Goal: Information Seeking & Learning: Learn about a topic

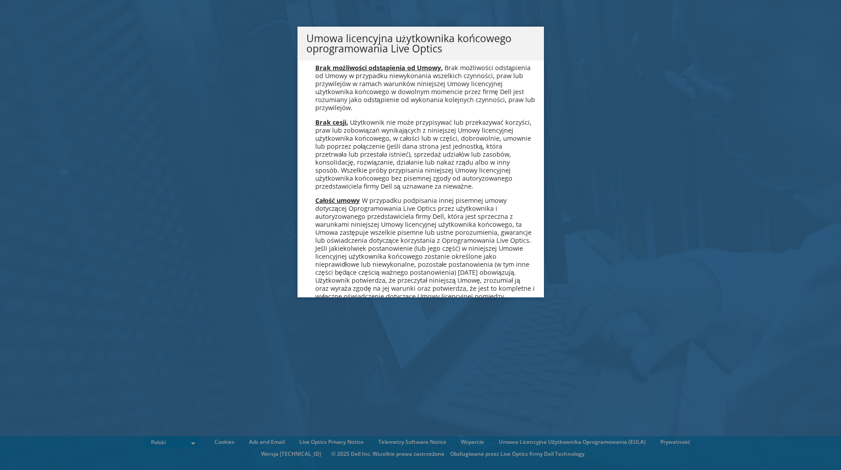
scroll to position [4279, 0]
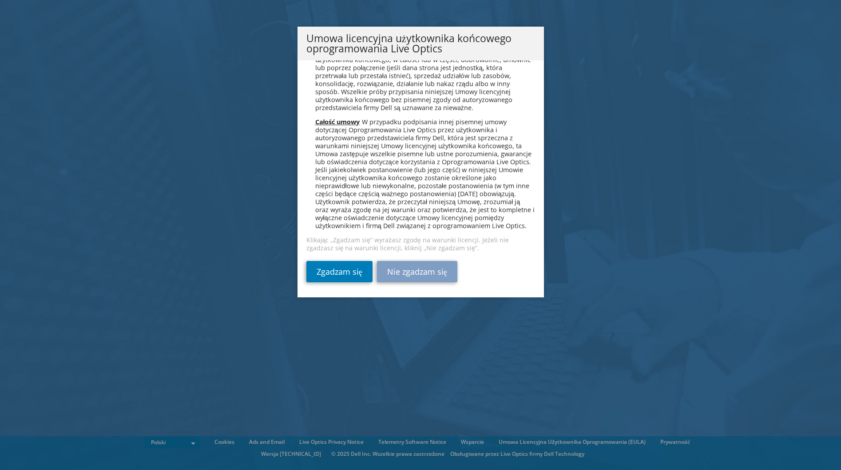
click at [408, 227] on span "W przypadku podpisania innej pisemnej umowy dotyczącej Oprogramowania Live Opti…" at bounding box center [424, 174] width 219 height 112
click at [333, 262] on link "Zgadzam się" at bounding box center [340, 271] width 66 height 21
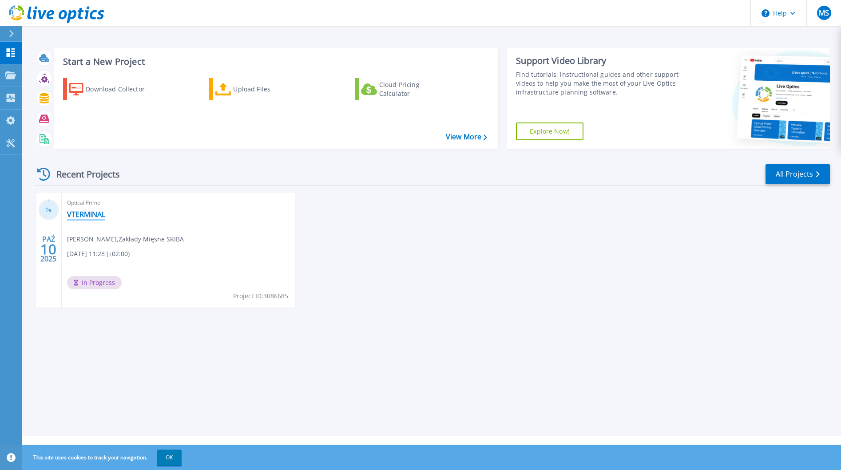
click at [87, 214] on link "VTERMINAL" at bounding box center [86, 214] width 38 height 9
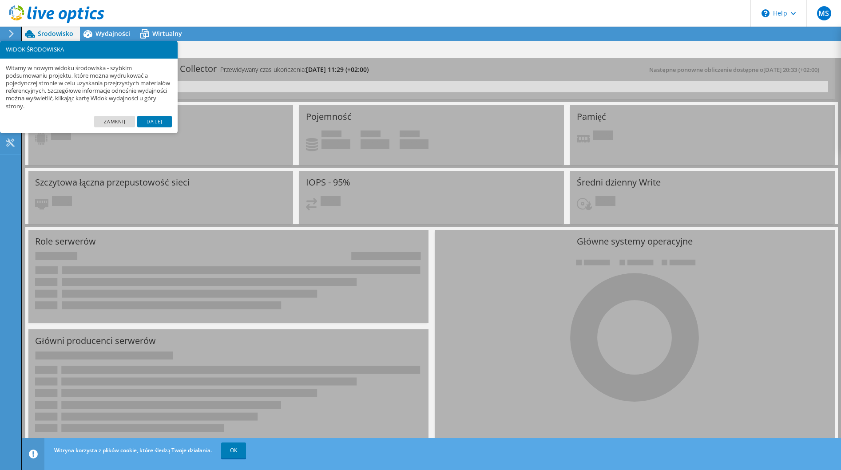
click at [118, 122] on link "Zamknij" at bounding box center [114, 122] width 41 height 12
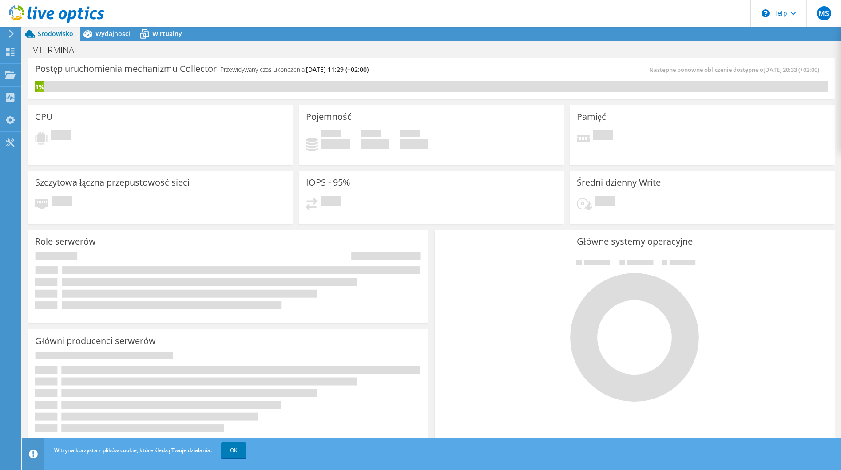
scroll to position [109, 0]
click at [246, 453] on link "OK" at bounding box center [233, 451] width 25 height 16
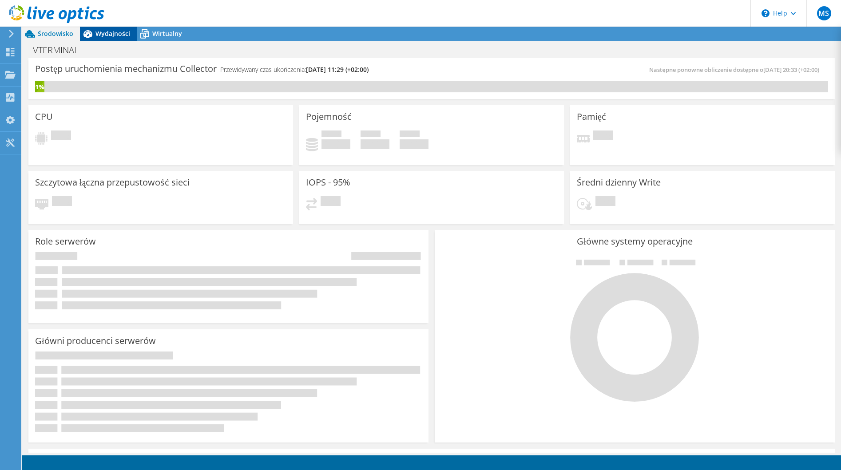
click at [109, 33] on span "Wydajności" at bounding box center [113, 33] width 35 height 8
click at [120, 38] on div "Wydajności" at bounding box center [108, 34] width 57 height 14
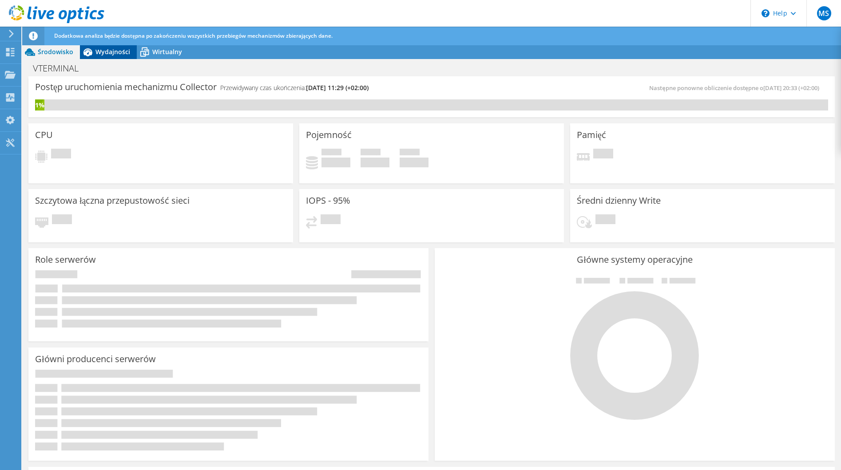
click at [115, 34] on span "Dodatkowa analiza będzie dostępna po zakończeniu wszystkich przebiegów mechaniz…" at bounding box center [193, 36] width 279 height 8
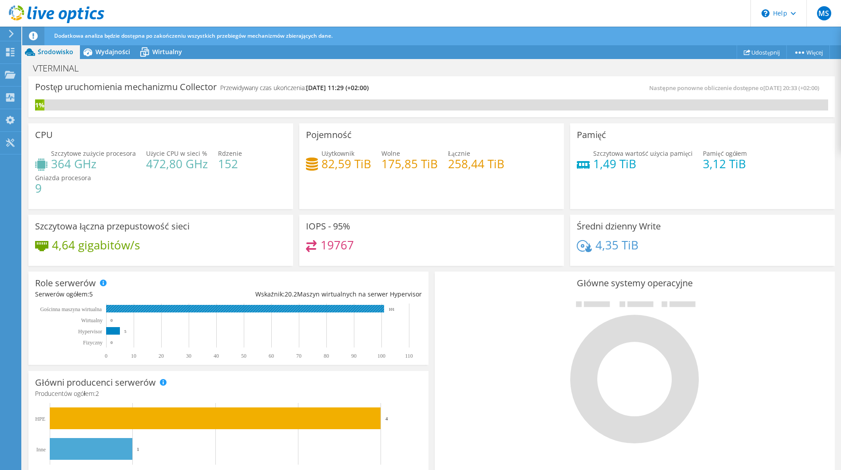
scroll to position [243, 0]
click at [100, 46] on div "Wydajności" at bounding box center [108, 52] width 57 height 14
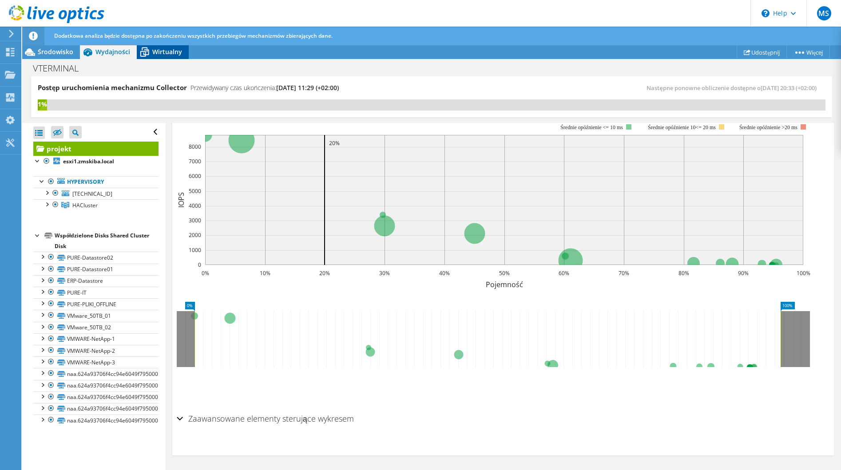
click at [161, 54] on span "Wirtualny" at bounding box center [167, 52] width 30 height 8
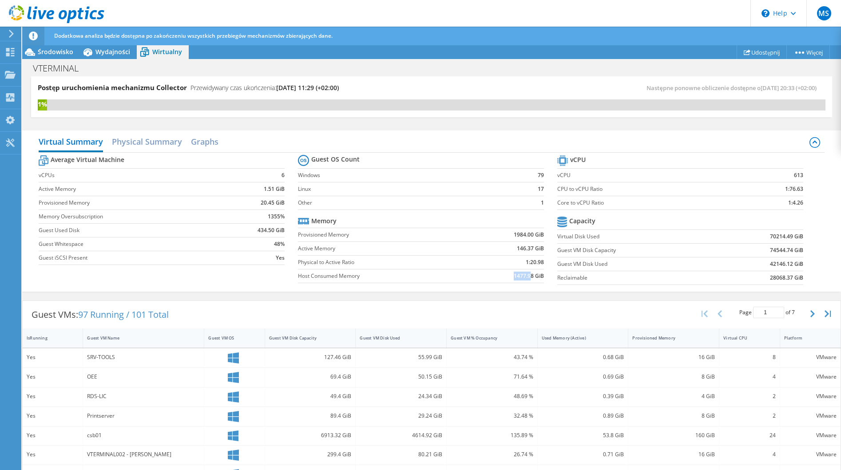
drag, startPoint x: 509, startPoint y: 279, endPoint x: 526, endPoint y: 279, distance: 16.9
click at [526, 279] on td "1477.98 GiB" at bounding box center [505, 276] width 77 height 14
drag, startPoint x: 526, startPoint y: 279, endPoint x: 487, endPoint y: 194, distance: 92.8
click at [487, 194] on td "Linux" at bounding box center [409, 189] width 223 height 14
click at [189, 143] on div "Virtual Summary Physical Summary Graphs" at bounding box center [432, 143] width 786 height 20
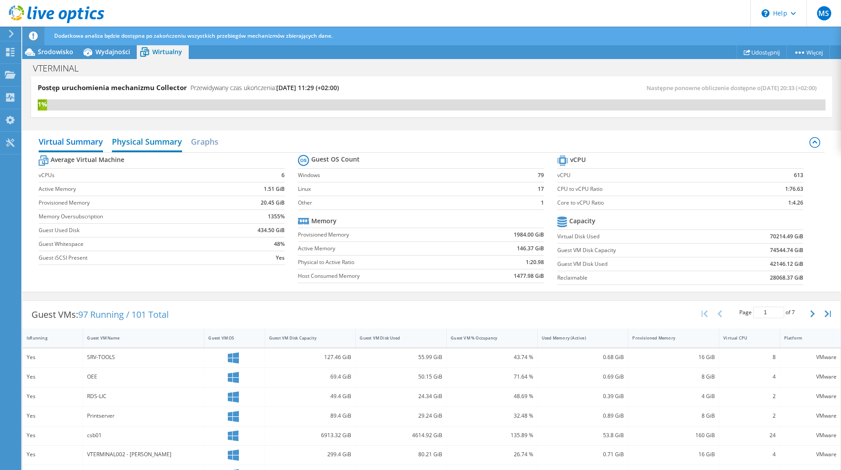
click at [173, 143] on h2 "Physical Summary" at bounding box center [147, 143] width 70 height 20
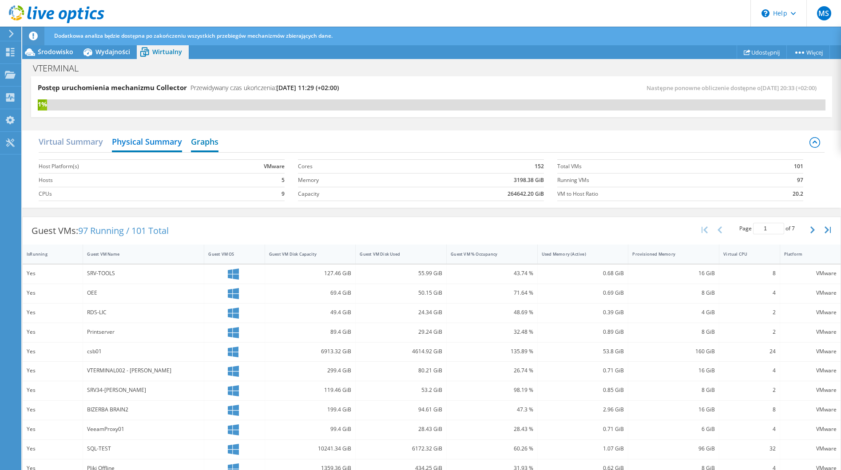
click at [199, 135] on h2 "Graphs" at bounding box center [205, 143] width 28 height 20
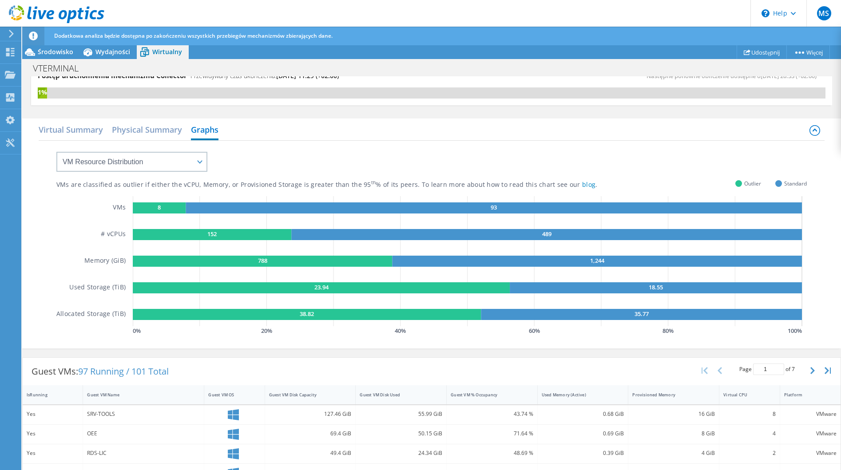
scroll to position [0, 0]
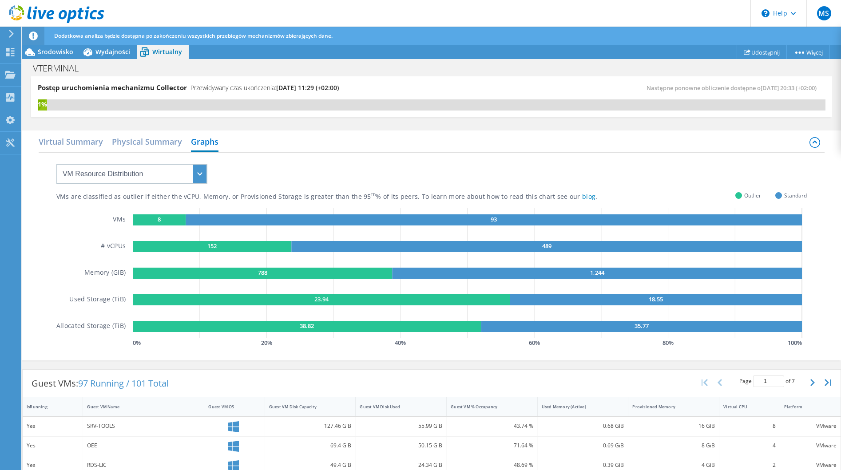
click at [151, 164] on div "VM Resource Distribution Provisioning Contrast Over Provisioning" at bounding box center [123, 168] width 169 height 31
click at [147, 175] on select "VM Resource Distribution Provisioning Contrast Over Provisioning" at bounding box center [131, 174] width 151 height 20
click at [147, 177] on select "VM Resource Distribution Provisioning Contrast Over Provisioning" at bounding box center [131, 174] width 151 height 20
click at [159, 142] on h2 "Physical Summary" at bounding box center [147, 143] width 70 height 20
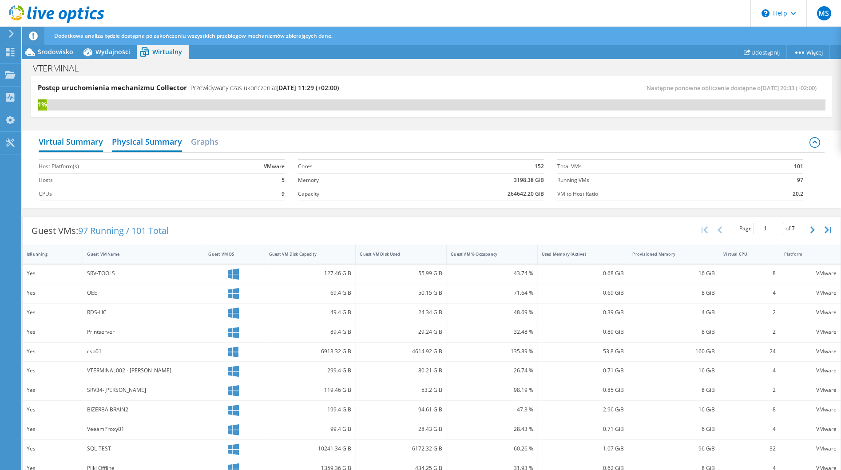
click at [74, 148] on h2 "Virtual Summary" at bounding box center [71, 143] width 64 height 20
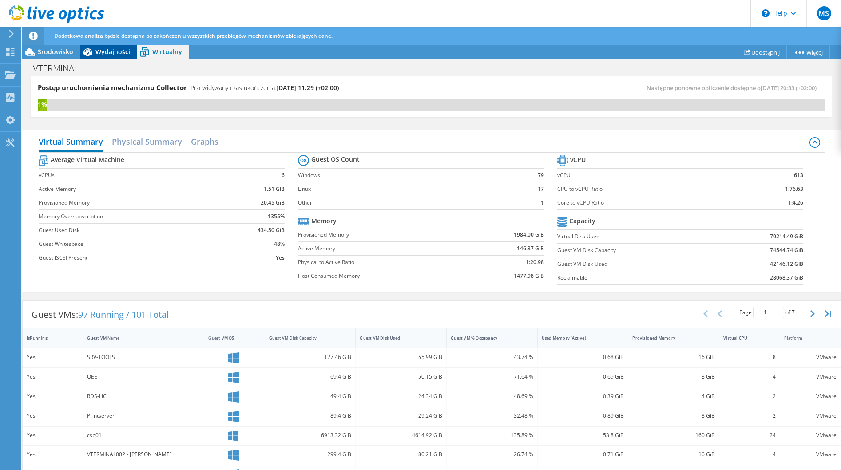
click at [113, 54] on span "Wydajności" at bounding box center [113, 52] width 35 height 8
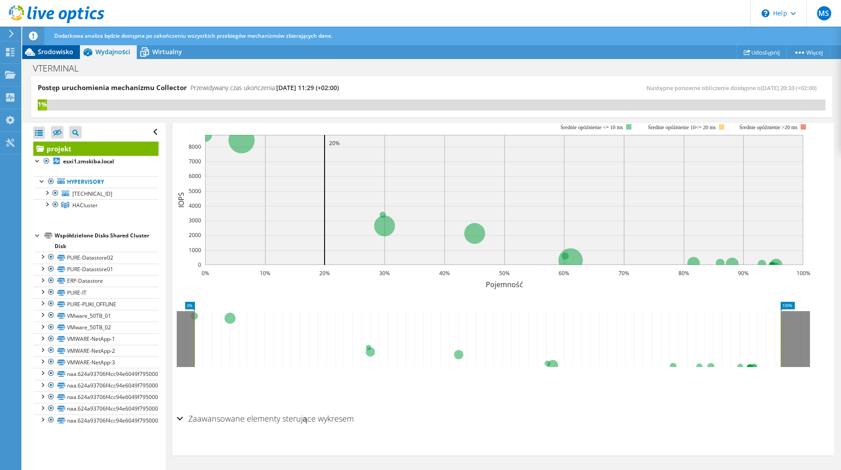
click at [45, 54] on span "Środowisko" at bounding box center [56, 52] width 36 height 8
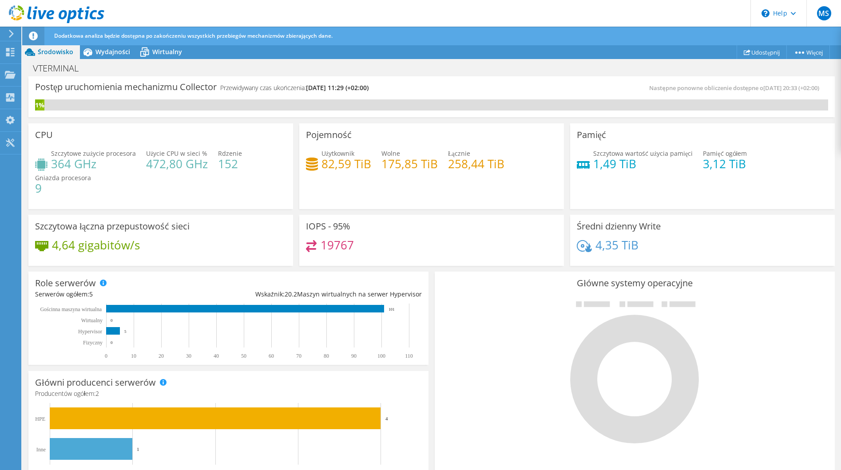
click at [330, 248] on h4 "19767" at bounding box center [337, 245] width 33 height 10
drag, startPoint x: 330, startPoint y: 248, endPoint x: 346, endPoint y: 244, distance: 17.0
click at [346, 244] on h4 "19767" at bounding box center [337, 245] width 33 height 10
click at [657, 134] on div "Pamięć Szczytowa wartość użycia pamięci 1,49 TiB Pamięć ogółem 3,12 TiB" at bounding box center [702, 166] width 265 height 86
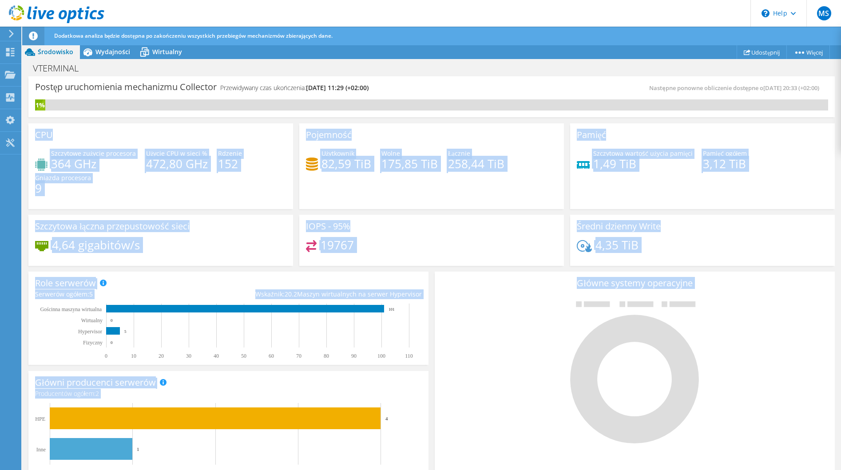
drag, startPoint x: 31, startPoint y: 133, endPoint x: 441, endPoint y: 352, distance: 464.6
click at [440, 352] on section "Postęp uruchomienia mechanizmu Collector Przewidywany czas ukończenia: 10.16.20…" at bounding box center [431, 373] width 819 height 594
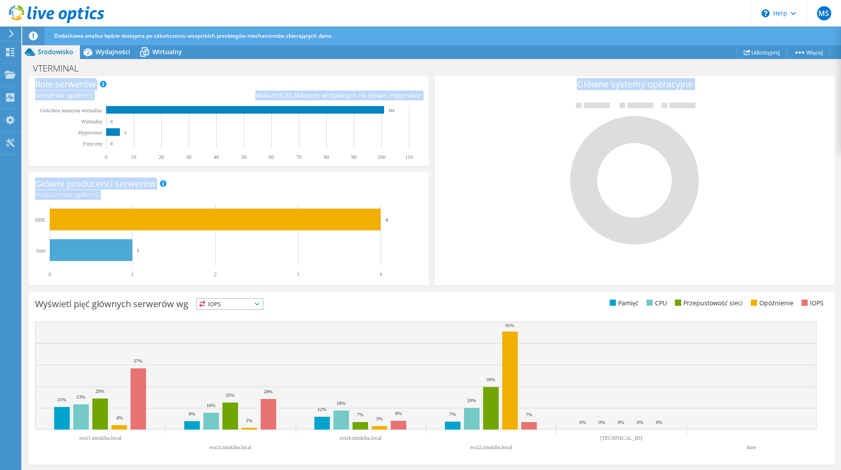
scroll to position [155, 0]
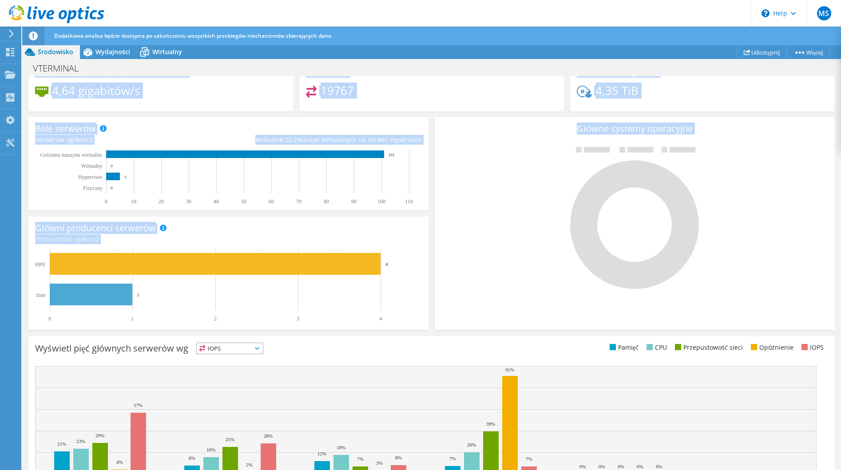
click at [255, 247] on div "Główni producenci serwerów Producenci wyświetlani są dla serwerów fizycznych or…" at bounding box center [228, 273] width 400 height 113
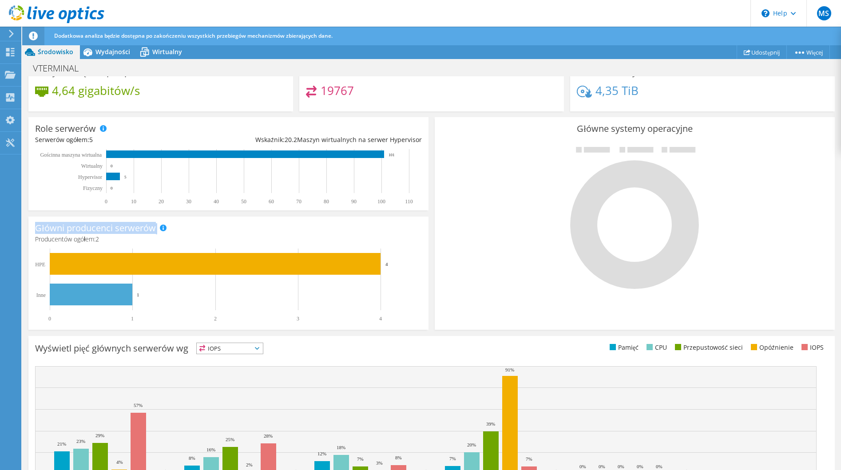
drag, startPoint x: 227, startPoint y: 233, endPoint x: 63, endPoint y: 215, distance: 165.4
click at [63, 215] on div "Główni producenci serwerów Producenci wyświetlani są dla serwerów fizycznych or…" at bounding box center [228, 273] width 406 height 119
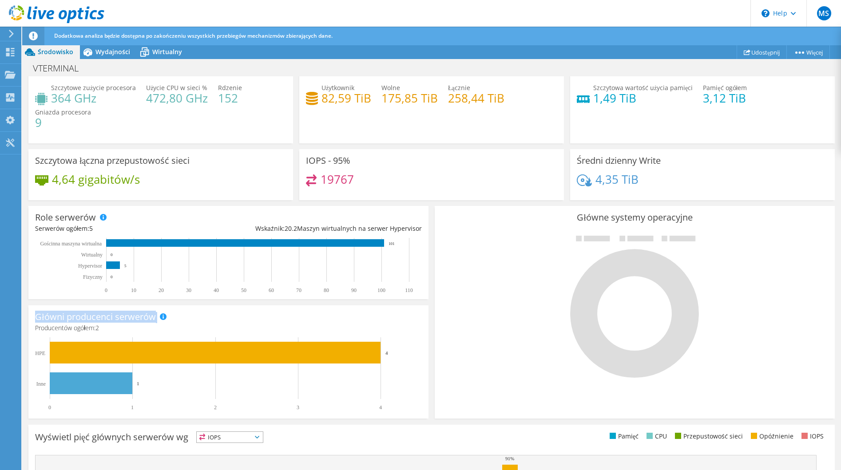
scroll to position [0, 0]
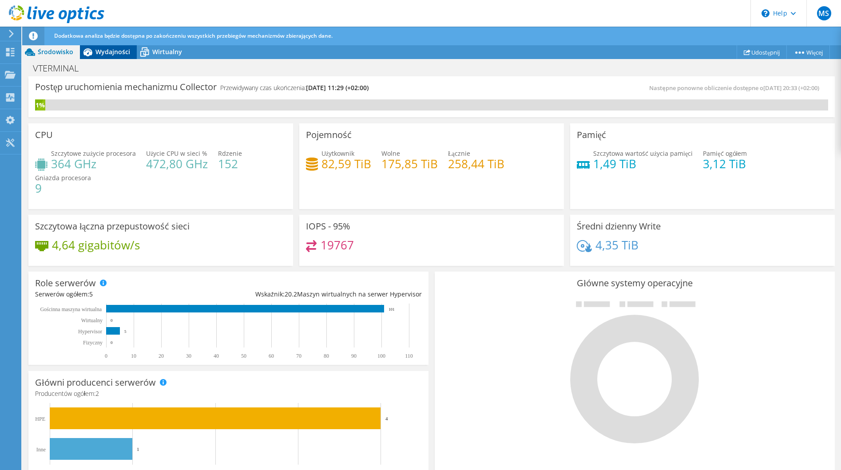
click at [112, 50] on span "Wydajności" at bounding box center [113, 52] width 35 height 8
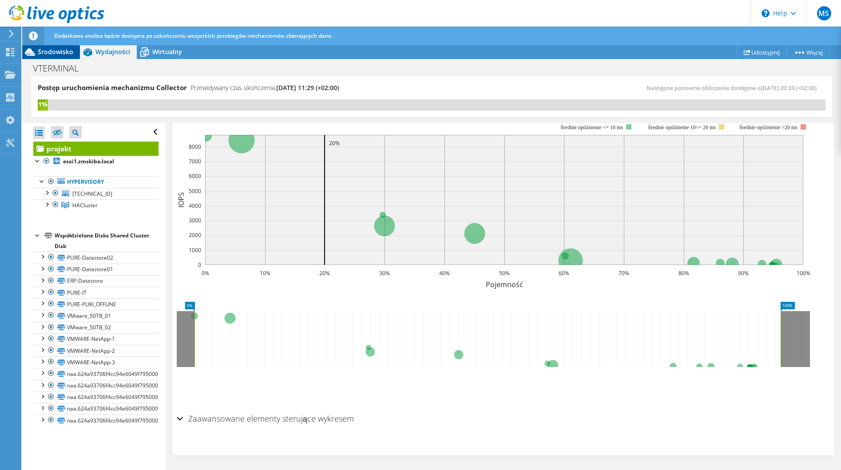
click at [54, 52] on span "Środowisko" at bounding box center [56, 52] width 36 height 8
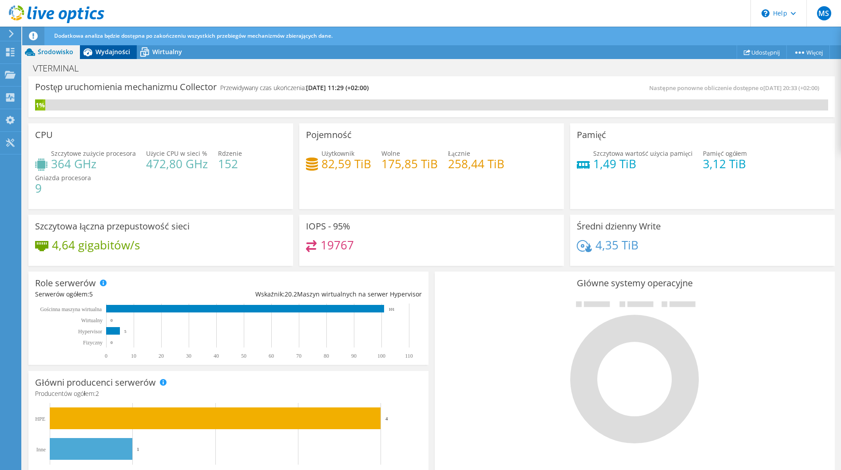
click at [91, 48] on icon at bounding box center [88, 52] width 16 height 16
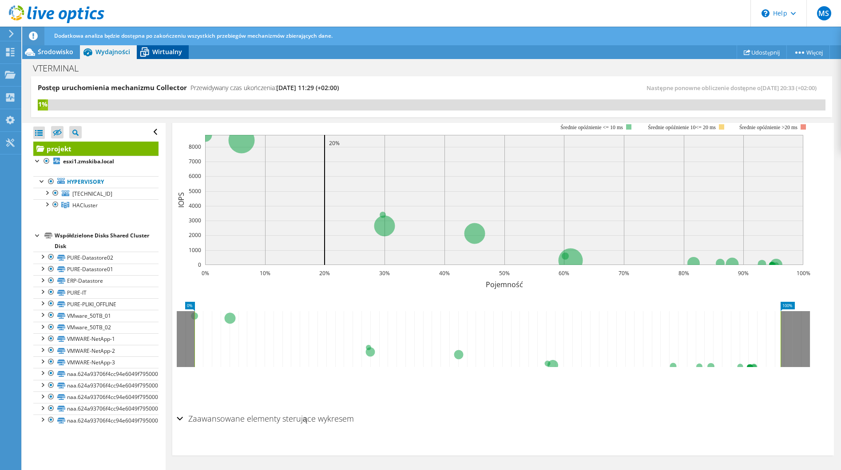
click at [159, 56] on span "Wirtualny" at bounding box center [167, 52] width 30 height 8
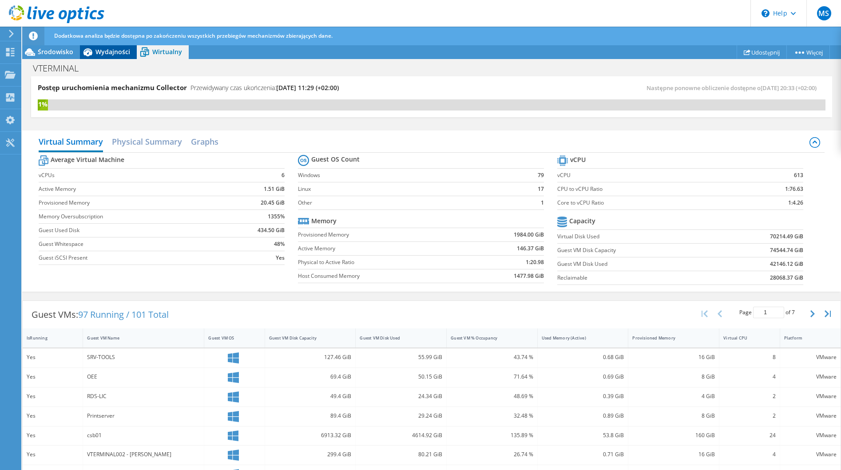
click at [108, 52] on span "Wydajności" at bounding box center [113, 52] width 35 height 8
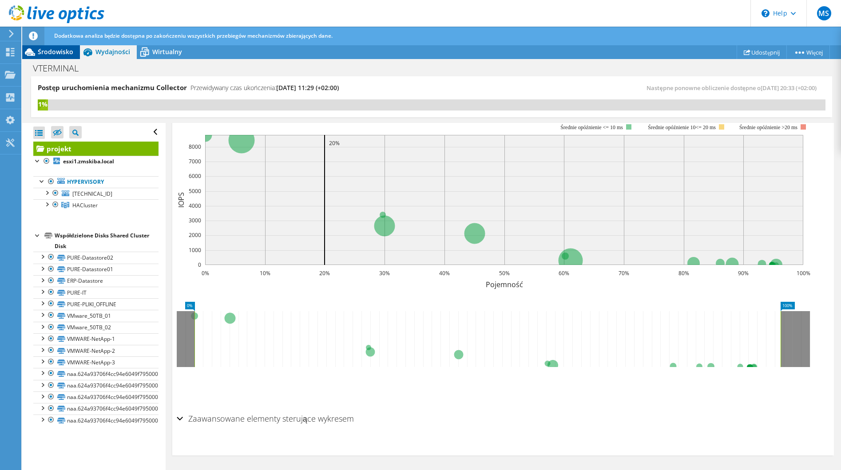
click at [54, 51] on span "Środowisko" at bounding box center [56, 52] width 36 height 8
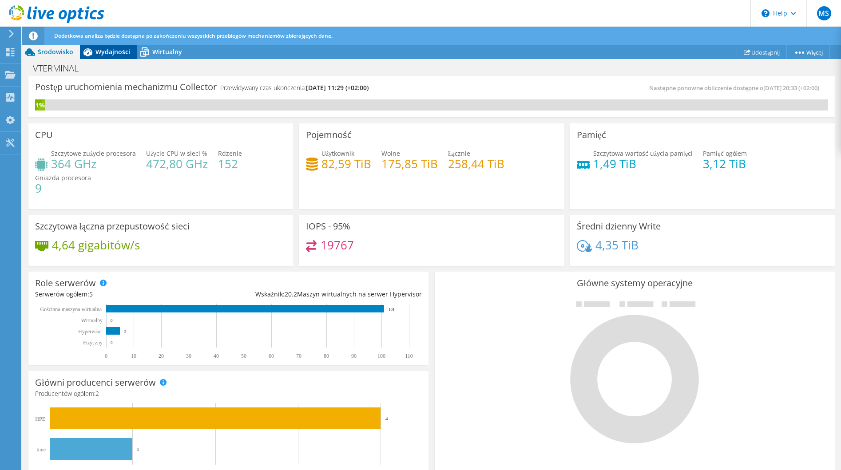
click at [83, 47] on icon at bounding box center [88, 52] width 16 height 16
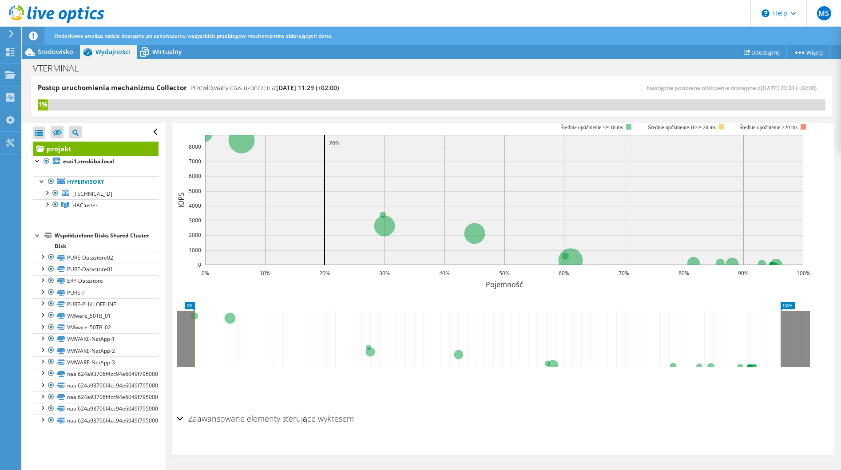
click at [117, 48] on span "Wydajności" at bounding box center [113, 52] width 35 height 8
click at [166, 51] on span "Wirtualny" at bounding box center [167, 52] width 30 height 8
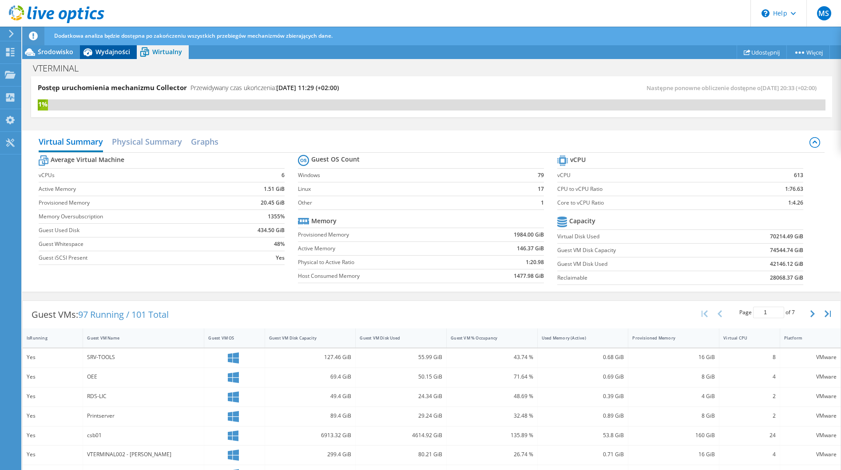
click at [119, 48] on span "Wydajności" at bounding box center [113, 52] width 35 height 8
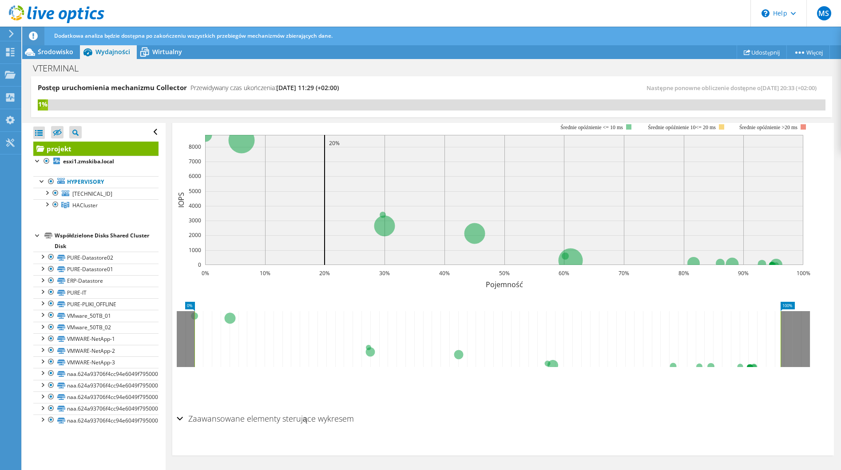
click at [87, 48] on icon at bounding box center [88, 52] width 9 height 8
click at [78, 49] on div "Środowisko" at bounding box center [51, 52] width 58 height 14
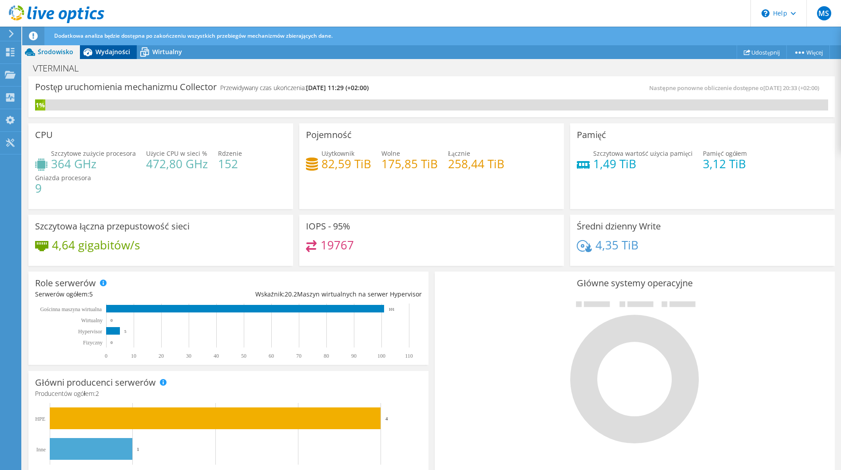
click at [101, 49] on span "Wydajności" at bounding box center [113, 52] width 35 height 8
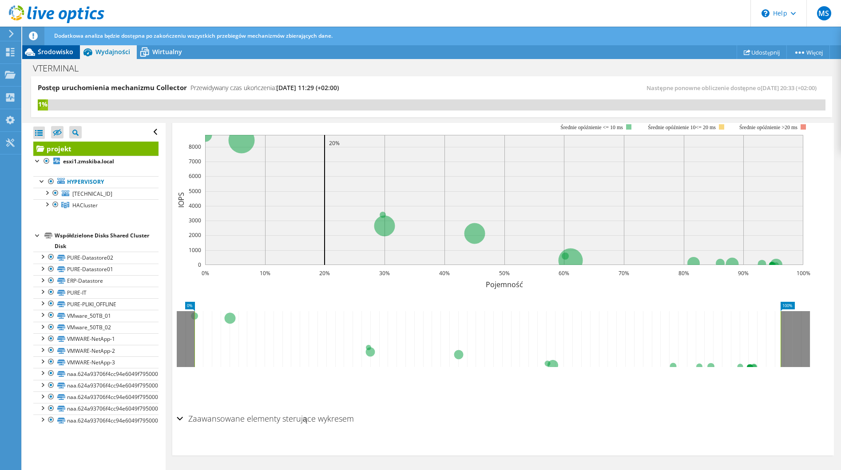
click at [68, 50] on span "Środowisko" at bounding box center [56, 52] width 36 height 8
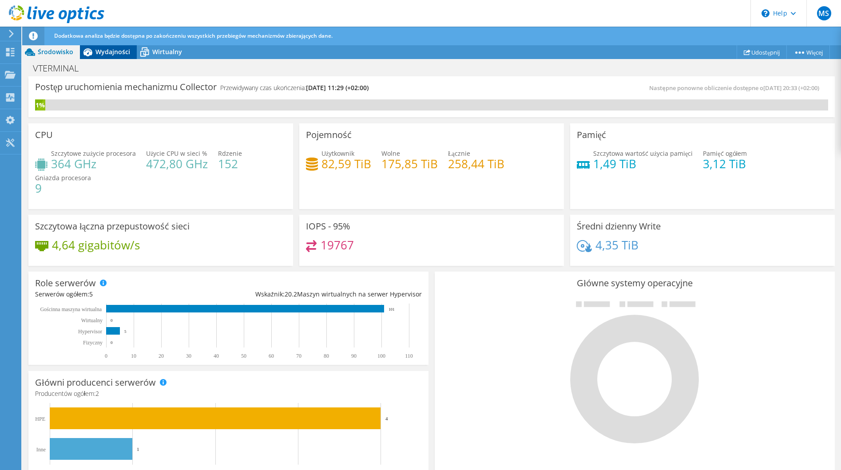
click at [114, 48] on span "Wydajności" at bounding box center [113, 52] width 35 height 8
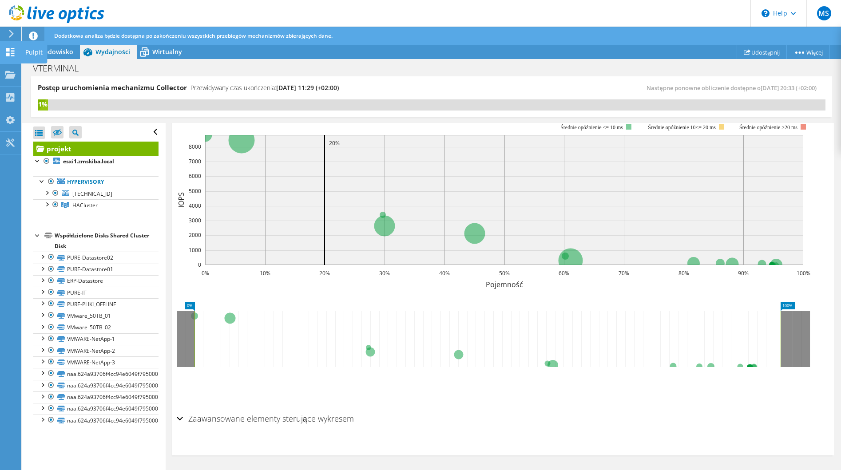
click at [33, 55] on div "Pulpit" at bounding box center [34, 52] width 26 height 22
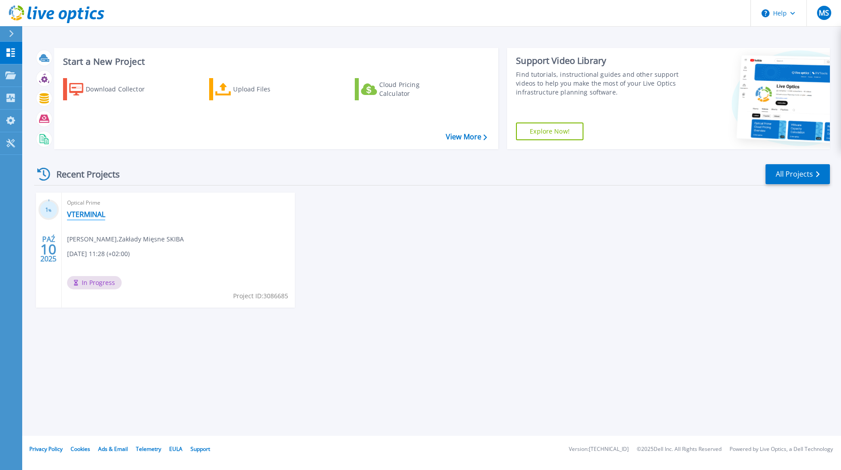
click at [86, 213] on link "VTERMINAL" at bounding box center [86, 214] width 38 height 9
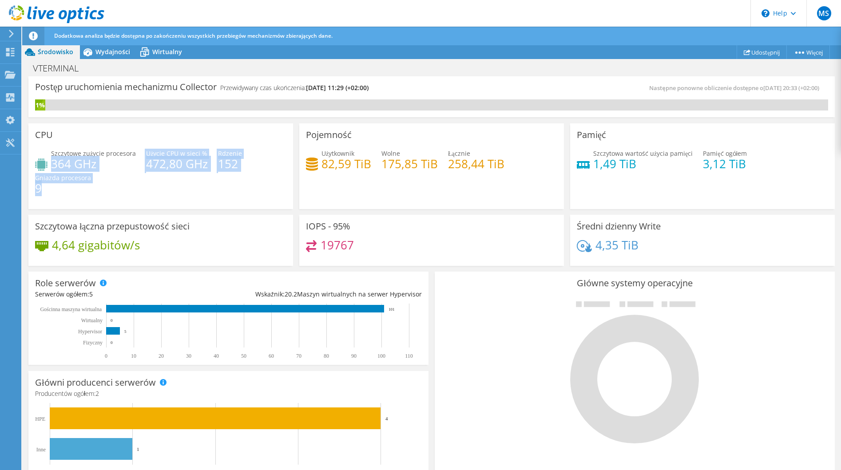
drag, startPoint x: 53, startPoint y: 163, endPoint x: 236, endPoint y: 188, distance: 184.3
click at [236, 188] on div "Szczytowe zużycie procesora 364 GHz Użycie CPU w sieci % 472,80 GHz Rdzenie 152…" at bounding box center [160, 175] width 251 height 53
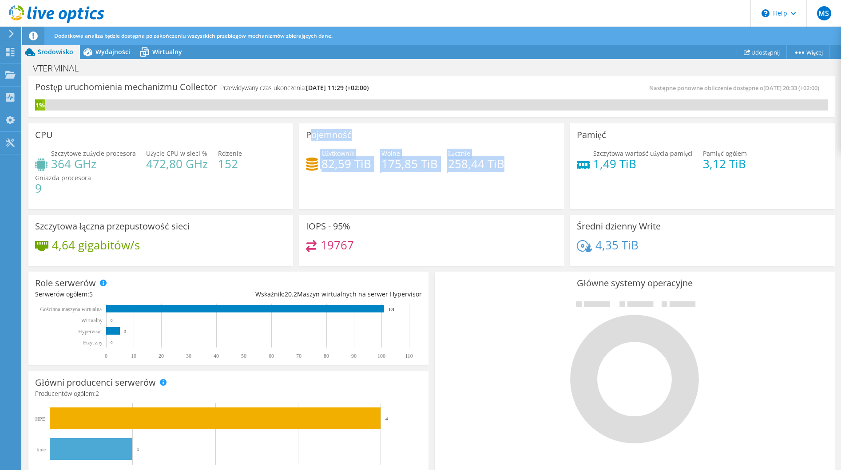
drag, startPoint x: 311, startPoint y: 133, endPoint x: 561, endPoint y: 165, distance: 252.1
click at [561, 165] on div "Pojemność Użytkownik 82,59 TiB Wolne 175,85 TiB Łącznie 258,44 TiB" at bounding box center [431, 164] width 271 height 89
drag, startPoint x: 561, startPoint y: 165, endPoint x: 620, endPoint y: 178, distance: 60.4
click at [620, 178] on div "Pamięć Szczytowa wartość użycia pamięci 1,49 TiB Pamięć ogółem 3,12 TiB" at bounding box center [702, 166] width 265 height 86
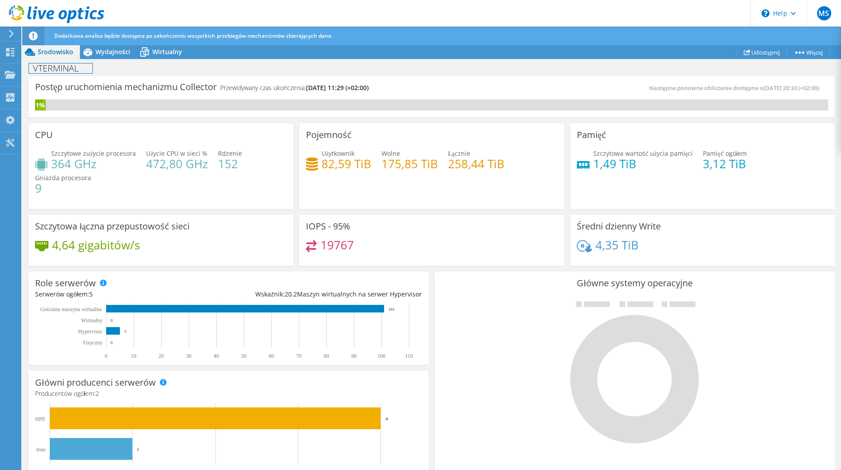
drag, startPoint x: 90, startPoint y: 61, endPoint x: 95, endPoint y: 56, distance: 6.6
click at [91, 61] on div "VTERMINAL [GEOGRAPHIC_DATA]" at bounding box center [431, 68] width 819 height 16
click at [95, 56] on icon at bounding box center [88, 52] width 16 height 16
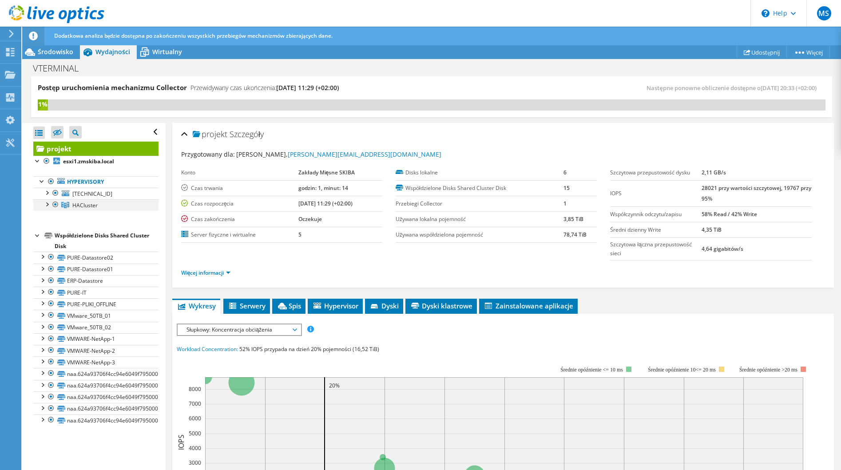
click at [45, 208] on div at bounding box center [46, 203] width 9 height 9
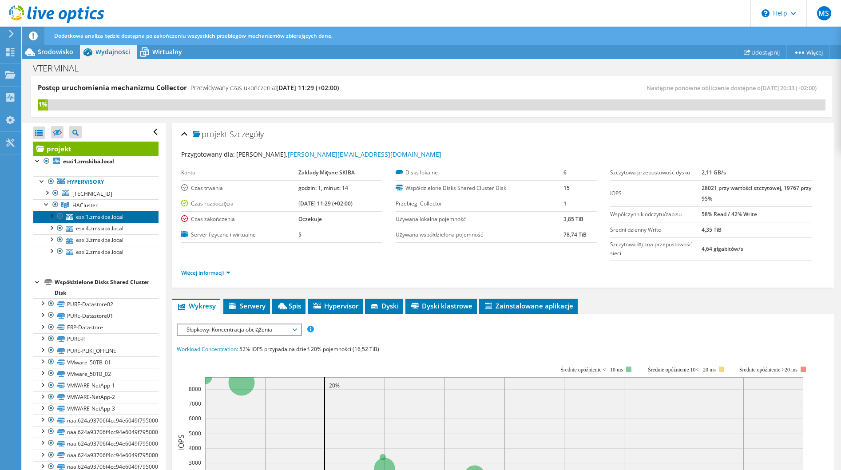
click at [106, 215] on link "esxi1.zmskiba.local" at bounding box center [95, 217] width 125 height 12
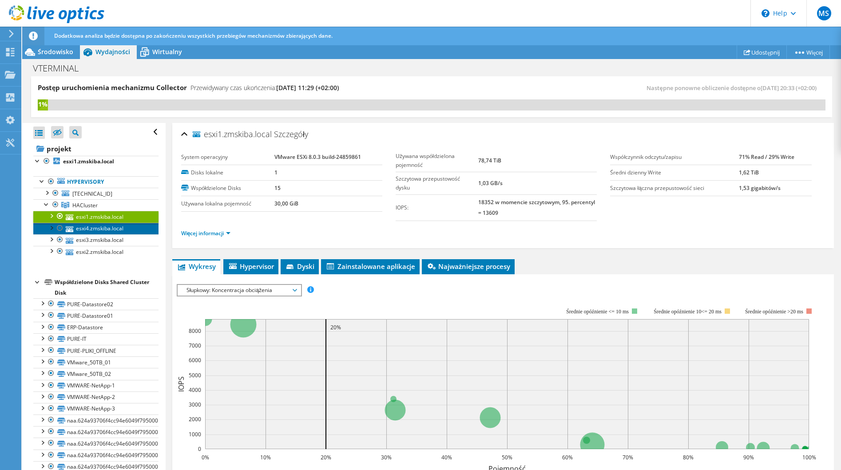
click at [102, 227] on link "esxi4.zmskiba.local" at bounding box center [95, 229] width 125 height 12
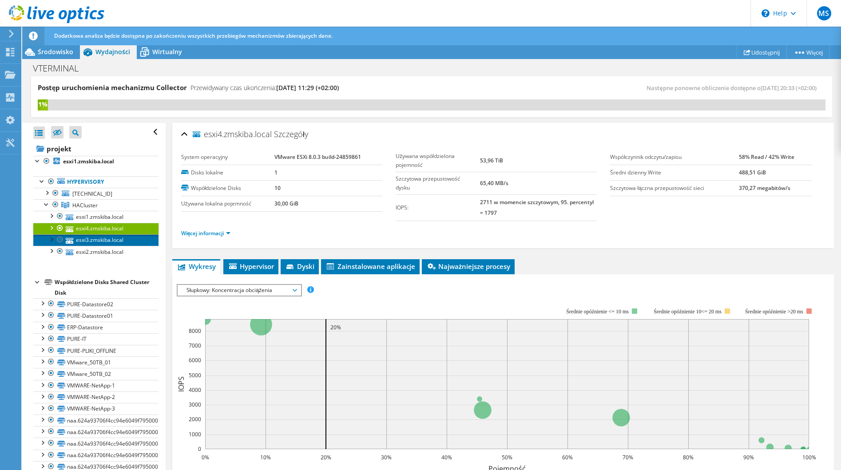
click at [108, 236] on link "esxi3.zmskiba.local" at bounding box center [95, 241] width 125 height 12
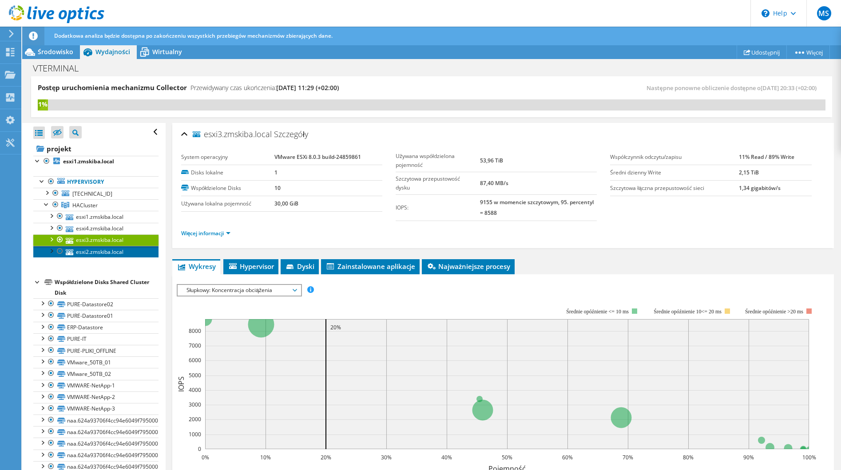
click at [102, 249] on link "esxi2.zmskiba.local" at bounding box center [95, 252] width 125 height 12
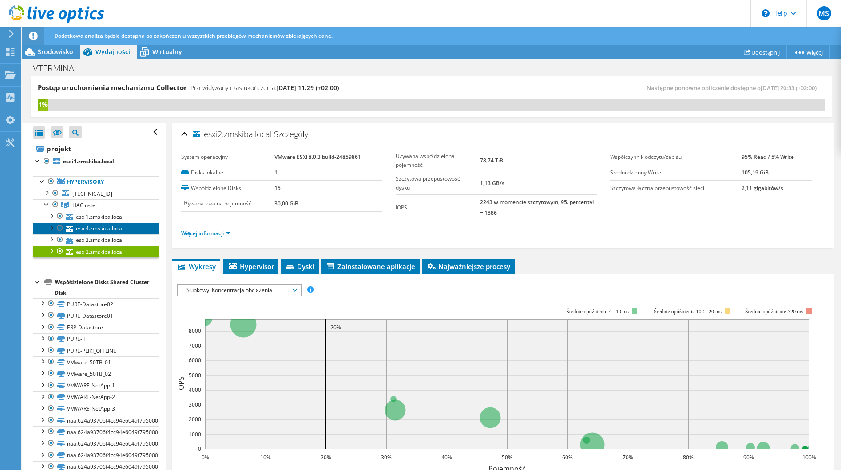
click at [107, 232] on link "esxi4.zmskiba.local" at bounding box center [95, 229] width 125 height 12
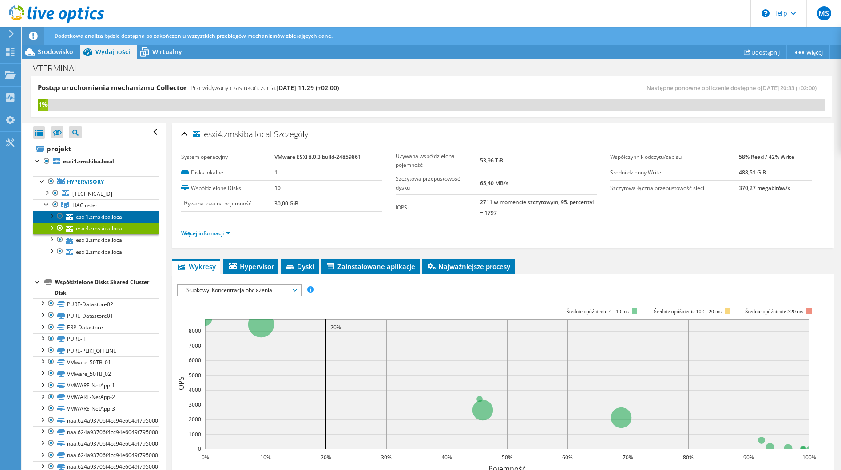
click at [117, 219] on link "esxi1.zmskiba.local" at bounding box center [95, 217] width 125 height 12
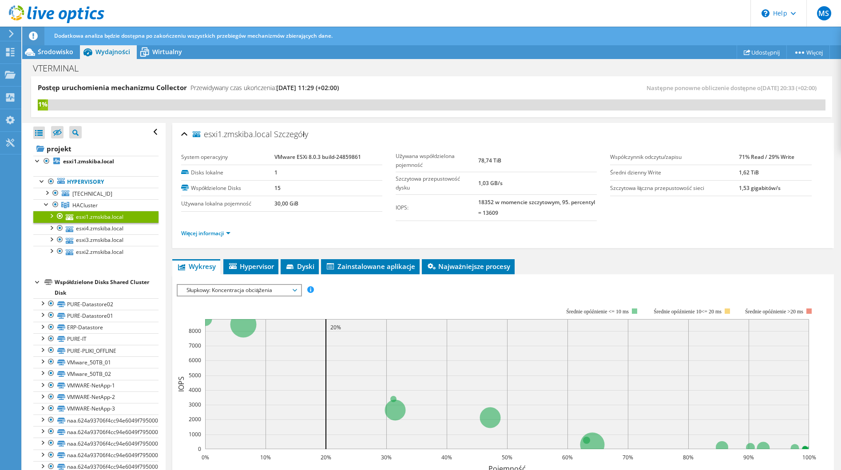
scroll to position [44, 0]
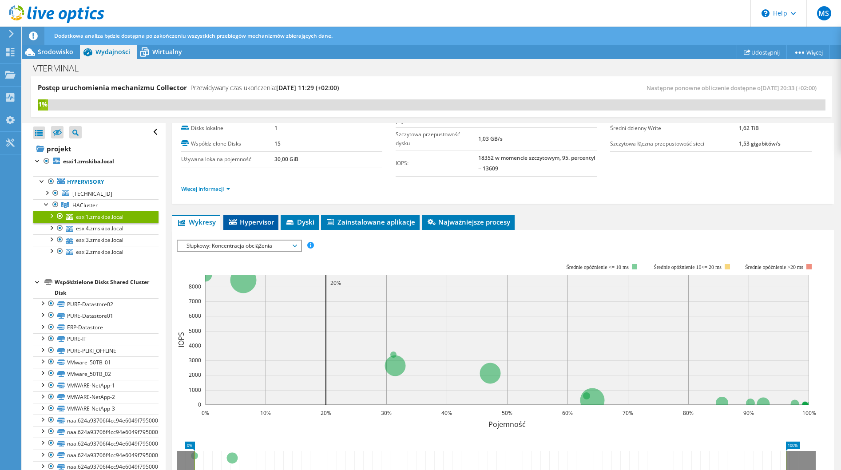
click at [272, 228] on li "Hypervisor" at bounding box center [250, 222] width 55 height 15
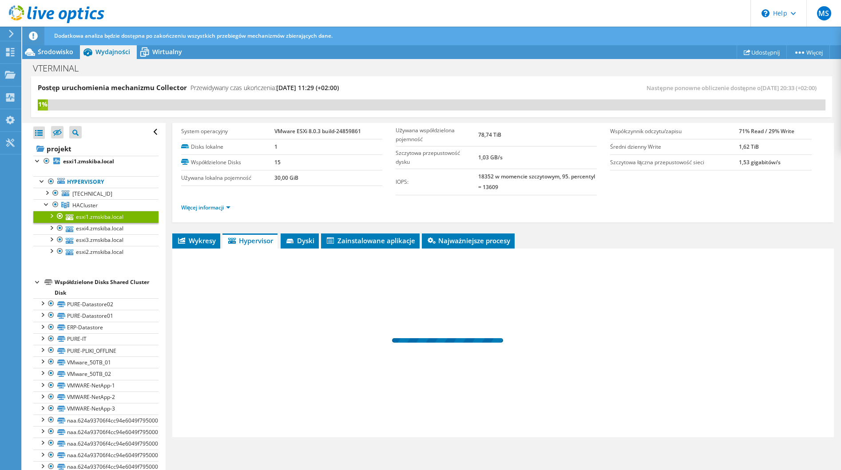
scroll to position [26, 0]
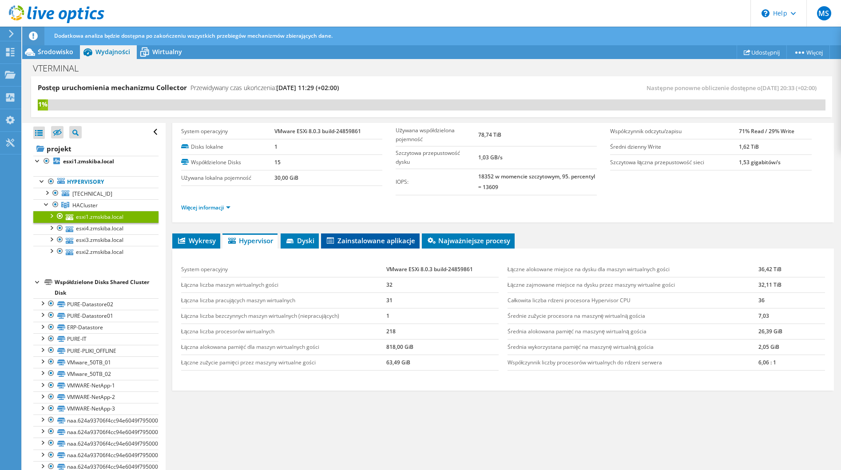
click at [326, 245] on li "Zainstalowane aplikacje" at bounding box center [370, 241] width 99 height 15
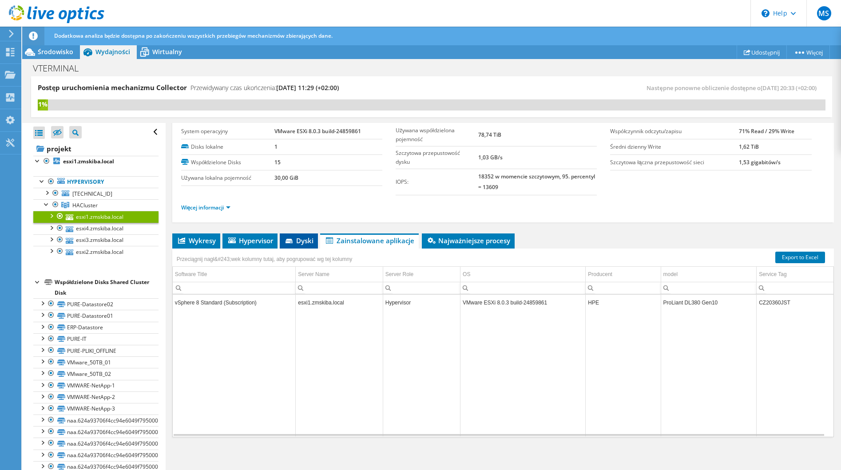
click at [312, 242] on span "Dyski" at bounding box center [298, 240] width 29 height 9
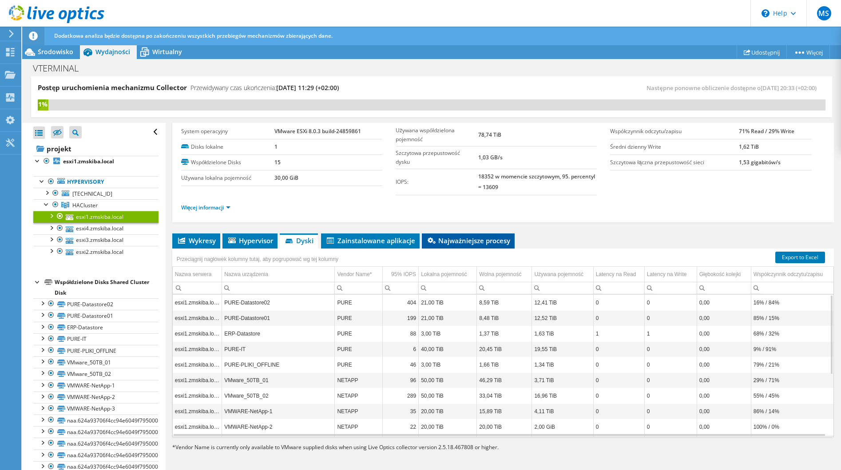
click at [453, 243] on span "Najważniejsze procesy" at bounding box center [468, 240] width 84 height 9
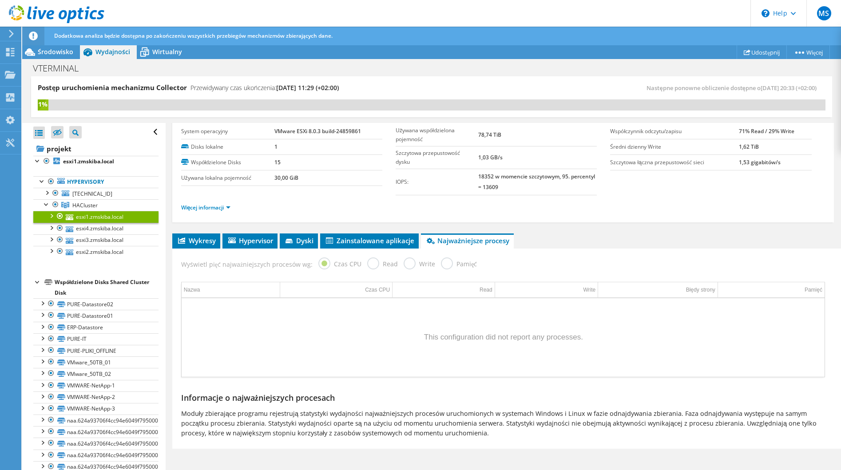
click at [444, 262] on label "Pamięć" at bounding box center [459, 263] width 36 height 11
click at [136, 60] on div "VTERMINAL [GEOGRAPHIC_DATA]" at bounding box center [431, 68] width 819 height 16
click at [153, 51] on span "Wirtualny" at bounding box center [167, 52] width 30 height 8
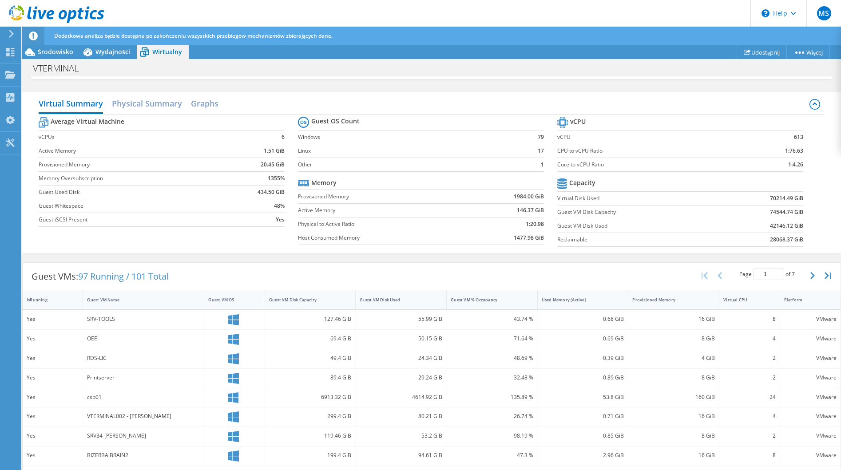
scroll to position [0, 0]
